Goal: Task Accomplishment & Management: Use online tool/utility

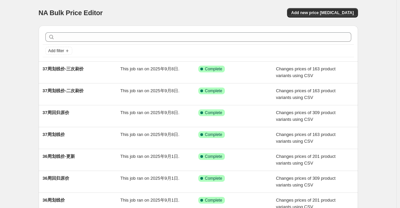
click at [26, 58] on div "NA Bulk Price Editor. This page is ready NA Bulk Price Editor Add new price [ME…" at bounding box center [198, 173] width 397 height 347
click at [161, 7] on div "NA Bulk Price Editor. This page is ready NA Bulk Price Editor Add new price [ME…" at bounding box center [199, 13] width 320 height 26
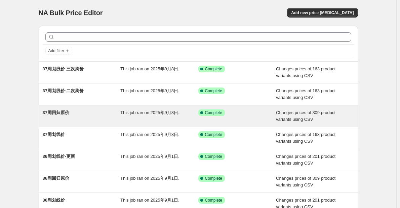
click at [95, 115] on div "37周回归原价" at bounding box center [82, 115] width 78 height 13
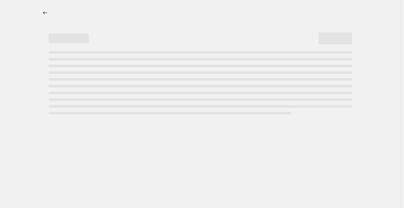
click at [49, 8] on div at bounding box center [200, 13] width 320 height 26
click at [45, 20] on div at bounding box center [200, 13] width 320 height 26
click at [32, 32] on div at bounding box center [200, 58] width 336 height 117
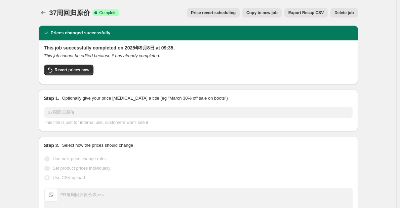
click at [263, 11] on span "Copy to new job" at bounding box center [262, 12] width 31 height 5
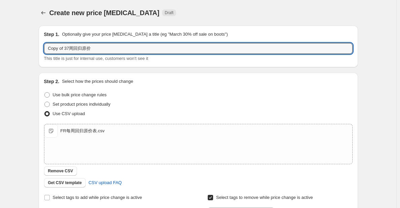
drag, startPoint x: 70, startPoint y: 48, endPoint x: 38, endPoint y: 49, distance: 31.3
click at [38, 49] on div "Step 1. Optionally give your price change job a title (eg "March 30% off sale o…" at bounding box center [195, 164] width 325 height 288
type input "38周回归原价"
drag, startPoint x: 38, startPoint y: 49, endPoint x: 33, endPoint y: 50, distance: 5.5
click at [40, 55] on div "Step 1. Optionally give your price change job a title (eg "March 30% off sale o…" at bounding box center [195, 164] width 325 height 288
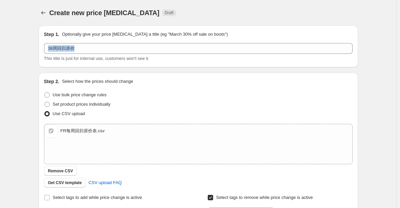
click at [23, 64] on div "Create new price change job. This page is ready Create new price change job Dra…" at bounding box center [198, 175] width 397 height 350
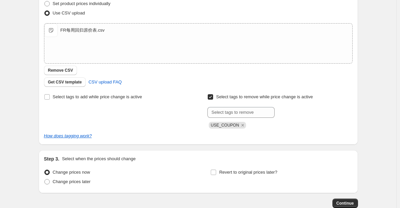
scroll to position [101, 0]
click at [393, 144] on div "Create new price change job. This page is ready Create new price change job Dra…" at bounding box center [198, 74] width 397 height 350
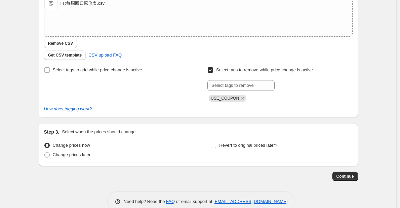
scroll to position [142, 0]
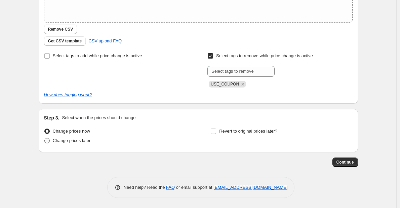
click at [84, 141] on span "Change prices later" at bounding box center [72, 140] width 38 height 5
click at [45, 138] on input "Change prices later" at bounding box center [44, 138] width 0 height 0
radio input "true"
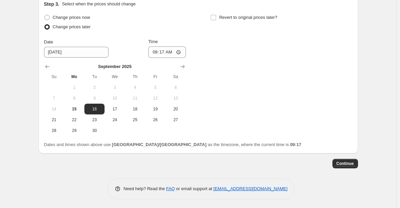
scroll to position [257, 0]
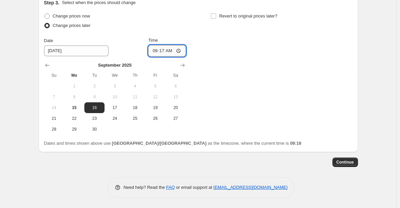
click at [172, 52] on input "09:17" at bounding box center [167, 50] width 38 height 11
click at [166, 51] on input "09:17" at bounding box center [167, 50] width 38 height 11
type input "05:30"
click at [140, 35] on div "Change prices now Change prices later Date 9/16/2025 Time 05:30 September 2025 …" at bounding box center [115, 72] width 142 height 123
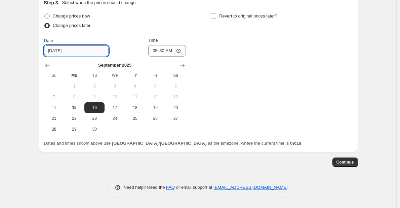
click at [77, 51] on input "9/16/2025" at bounding box center [76, 50] width 65 height 11
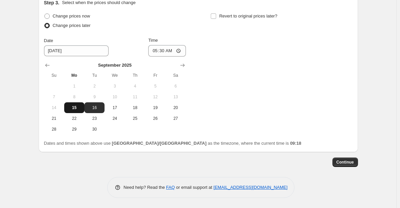
click at [76, 103] on button "15" at bounding box center [74, 107] width 20 height 11
type input "9/15/2025"
click at [121, 47] on div "Date 9/15/2025 Time 05:30" at bounding box center [115, 47] width 142 height 20
click at [81, 17] on span "Change prices now" at bounding box center [71, 15] width 37 height 5
click at [45, 14] on input "Change prices now" at bounding box center [44, 13] width 0 height 0
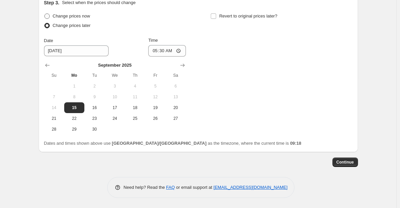
radio input "true"
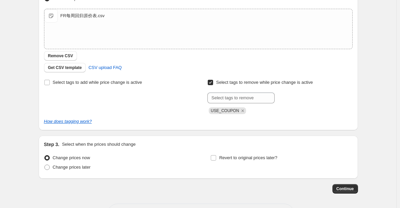
scroll to position [108, 0]
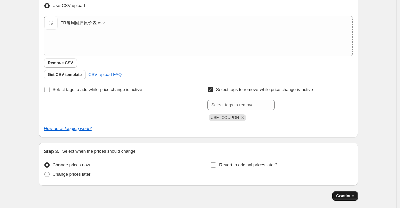
click at [343, 200] on button "Continue" at bounding box center [346, 195] width 26 height 9
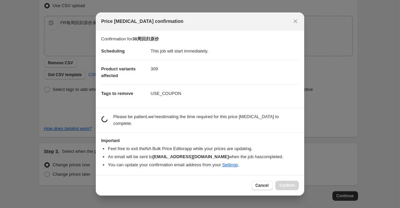
click at [210, 112] on section "estimating job duration... Please be patient, we're estimating the time require…" at bounding box center [200, 120] width 209 height 24
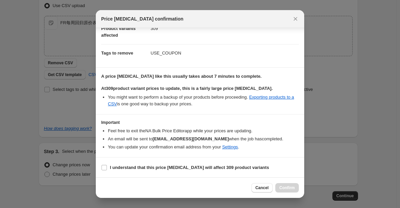
scroll to position [38, 0]
click at [291, 174] on section "I understand that this price change job will affect 309 product variants" at bounding box center [200, 167] width 209 height 20
click at [134, 166] on b "I understand that this price change job will affect 309 product variants" at bounding box center [189, 167] width 159 height 5
click at [107, 166] on input "I understand that this price change job will affect 309 product variants" at bounding box center [104, 167] width 5 height 5
checkbox input "true"
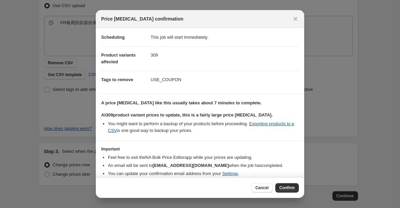
scroll to position [0, 0]
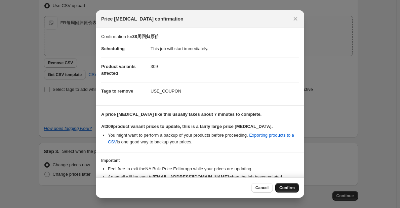
click at [287, 189] on span "Confirm" at bounding box center [287, 187] width 15 height 5
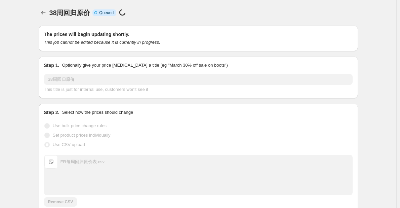
scroll to position [108, 0]
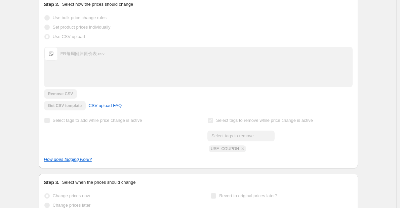
click at [301, 171] on div "The prices are currently being updated. This job cannot be edited because it is…" at bounding box center [195, 56] width 325 height 322
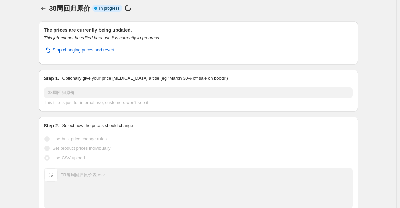
scroll to position [0, 0]
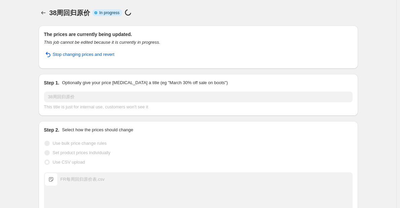
click at [31, 25] on div "38周回归原价. This page is ready 38周回归原价 Info Partially complete In progress Price c…" at bounding box center [198, 191] width 397 height 383
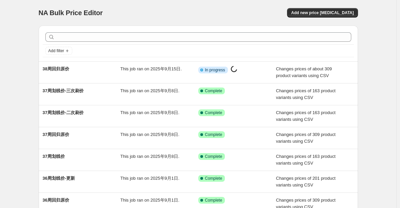
click at [11, 96] on div "NA Bulk Price Editor. This page is ready NA Bulk Price Editor Add new price cha…" at bounding box center [198, 173] width 397 height 347
click at [325, 11] on span "Add new price change job" at bounding box center [322, 12] width 63 height 5
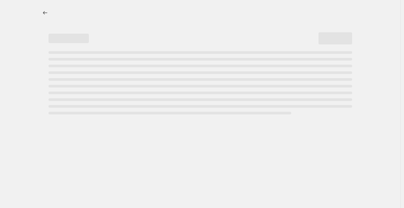
click at [26, 119] on div at bounding box center [200, 104] width 400 height 208
select select "percentage"
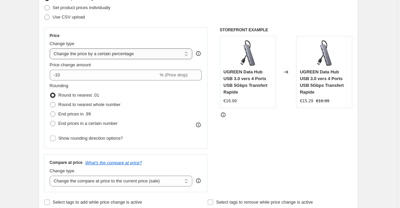
scroll to position [101, 0]
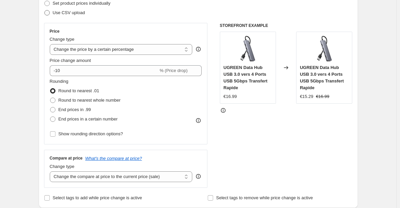
click at [78, 15] on span "Use CSV upload" at bounding box center [69, 12] width 32 height 5
click at [45, 10] on input "Use CSV upload" at bounding box center [44, 10] width 0 height 0
radio input "true"
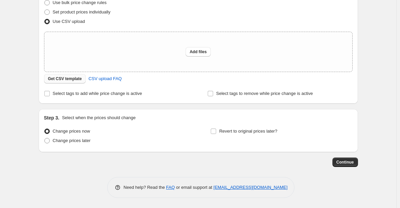
click at [69, 79] on span "Get CSV template" at bounding box center [65, 78] width 34 height 5
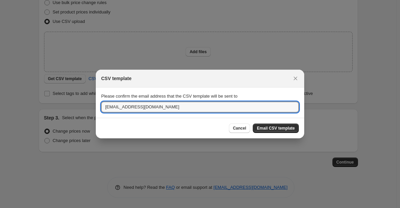
drag, startPoint x: 118, startPoint y: 108, endPoint x: 86, endPoint y: 111, distance: 32.1
click at [86, 208] on div "CSV template Please confirm the email address that the CSV template will be sen…" at bounding box center [200, 208] width 400 height 0
type input "joy.li@ugreen.com"
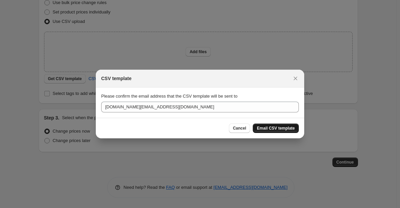
click at [264, 125] on button "Email CSV template" at bounding box center [276, 128] width 46 height 9
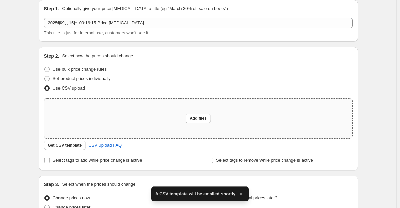
scroll to position [0, 0]
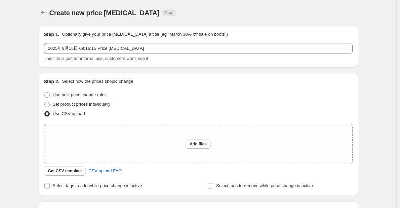
click at [27, 86] on div "Create new price change job. This page is ready Create new price change job Dra…" at bounding box center [198, 150] width 397 height 300
click at [44, 14] on icon "Price change jobs" at bounding box center [43, 12] width 7 height 7
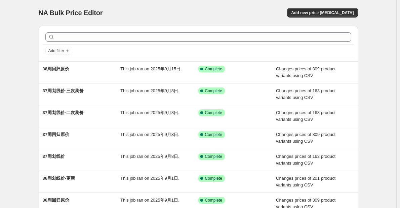
click at [18, 94] on div "NA Bulk Price Editor. This page is ready NA Bulk Price Editor Add new price cha…" at bounding box center [198, 173] width 397 height 347
click at [24, 85] on div "NA Bulk Price Editor. This page is ready NA Bulk Price Editor Add new price cha…" at bounding box center [198, 173] width 397 height 347
click at [28, 89] on div "NA Bulk Price Editor. This page is ready NA Bulk Price Editor Add new price cha…" at bounding box center [198, 173] width 397 height 347
click at [31, 97] on div "NA Bulk Price Editor. This page is ready NA Bulk Price Editor Add new price cha…" at bounding box center [198, 173] width 397 height 347
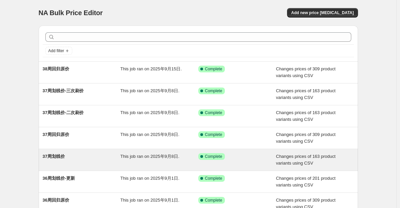
click at [62, 157] on span "37周划线价" at bounding box center [54, 156] width 22 height 5
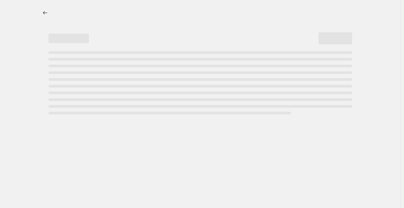
click at [379, 16] on div at bounding box center [200, 104] width 400 height 208
click at [36, 146] on div at bounding box center [200, 104] width 400 height 208
drag, startPoint x: 34, startPoint y: 75, endPoint x: 38, endPoint y: 56, distance: 20.1
click at [34, 75] on div at bounding box center [200, 58] width 336 height 117
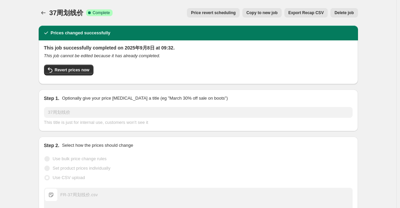
click at [264, 16] on button "Copy to new job" at bounding box center [262, 12] width 39 height 9
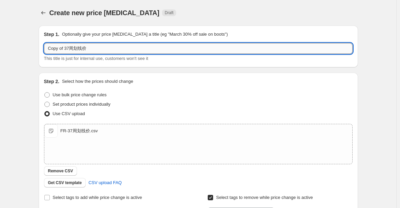
drag, startPoint x: 70, startPoint y: 48, endPoint x: 50, endPoint y: 50, distance: 19.9
click at [50, 50] on input "Copy of 37周划线价" at bounding box center [198, 48] width 309 height 11
type input "38周划线价"
click at [30, 71] on div "Create new price change job. This page is ready Create new price change job Dra…" at bounding box center [198, 175] width 397 height 350
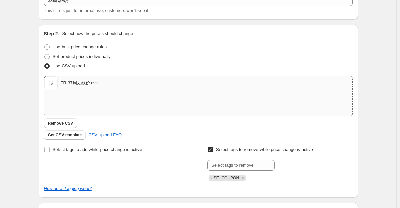
scroll to position [67, 0]
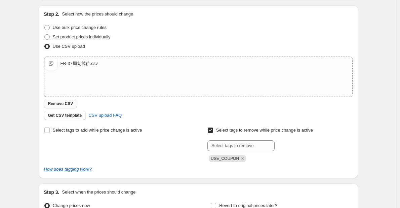
click at [66, 105] on span "Remove CSV" at bounding box center [60, 103] width 25 height 5
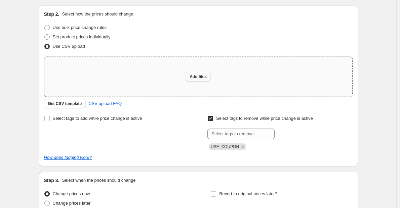
click at [202, 77] on span "Add files" at bounding box center [198, 76] width 17 height 5
type input "C:\fakepath\FR-38周划线价.csv"
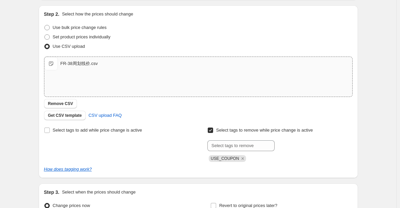
click at [159, 156] on div "Select tags to add while price change is active" at bounding box center [116, 144] width 145 height 36
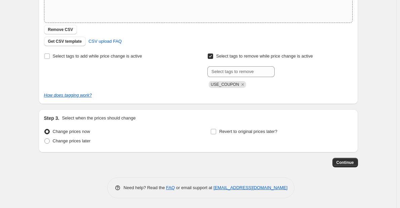
scroll to position [142, 0]
click at [357, 165] on button "Continue" at bounding box center [346, 162] width 26 height 9
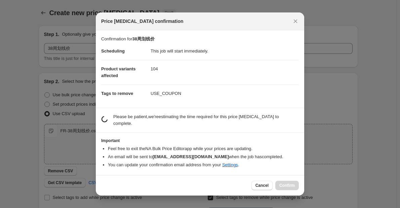
scroll to position [0, 0]
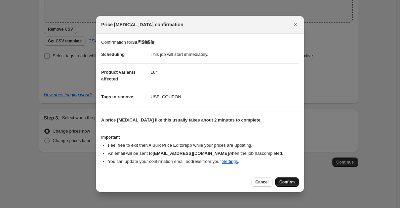
click at [286, 182] on span "Confirm" at bounding box center [287, 181] width 15 height 5
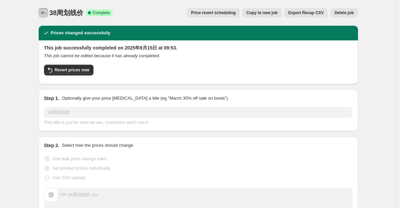
click at [45, 9] on button "Price change jobs" at bounding box center [43, 12] width 9 height 9
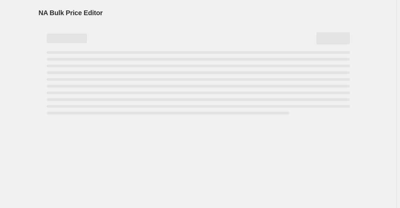
click at [22, 107] on div "NA Bulk Price Editor. This page is ready NA Bulk Price Editor" at bounding box center [198, 104] width 397 height 208
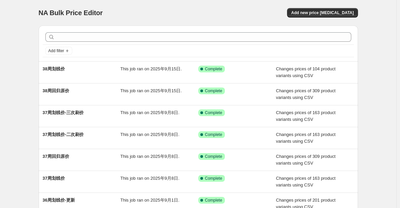
click at [176, 17] on div "NA Bulk Price Editor" at bounding box center [116, 12] width 154 height 9
click at [16, 47] on div "NA Bulk Price Editor. This page is ready NA Bulk Price Editor Add new price cha…" at bounding box center [198, 173] width 397 height 347
